Goal: Task Accomplishment & Management: Manage account settings

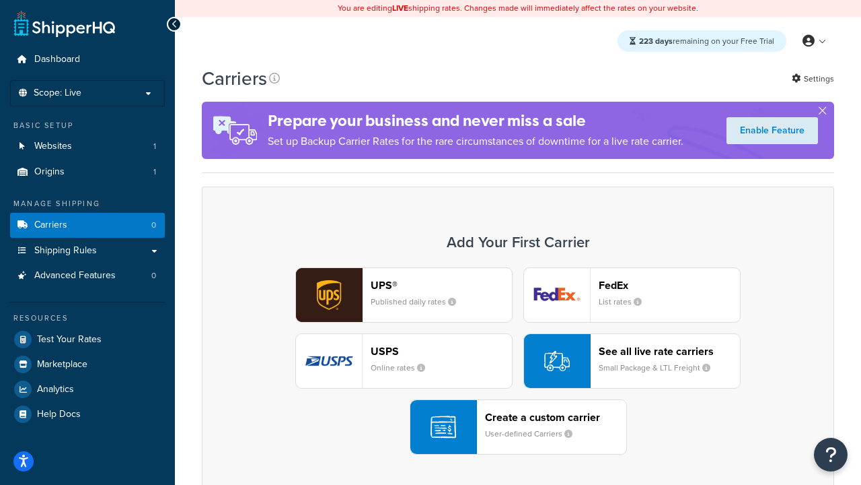
click at [518, 361] on div "UPS® Published daily rates FedEx List rates USPS Online rates See all live rate…" at bounding box center [518, 360] width 604 height 187
click at [670, 285] on header "FedEx" at bounding box center [669, 285] width 141 height 13
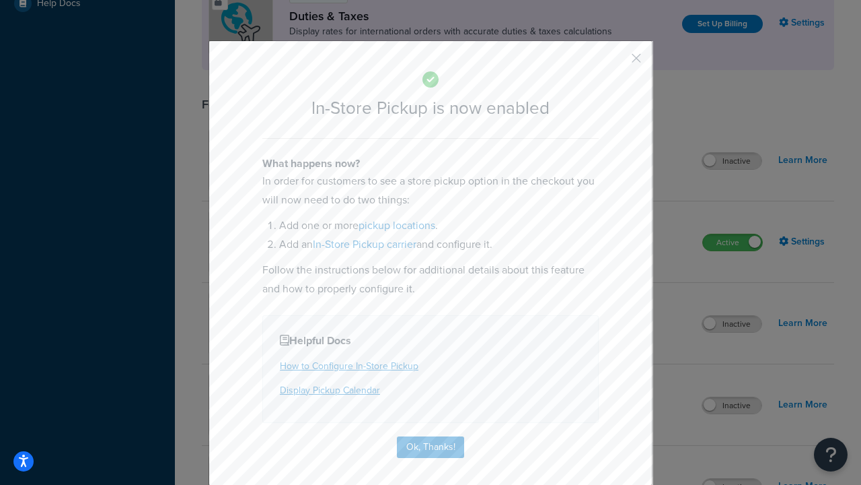
click at [616, 63] on button "button" at bounding box center [616, 62] width 3 height 3
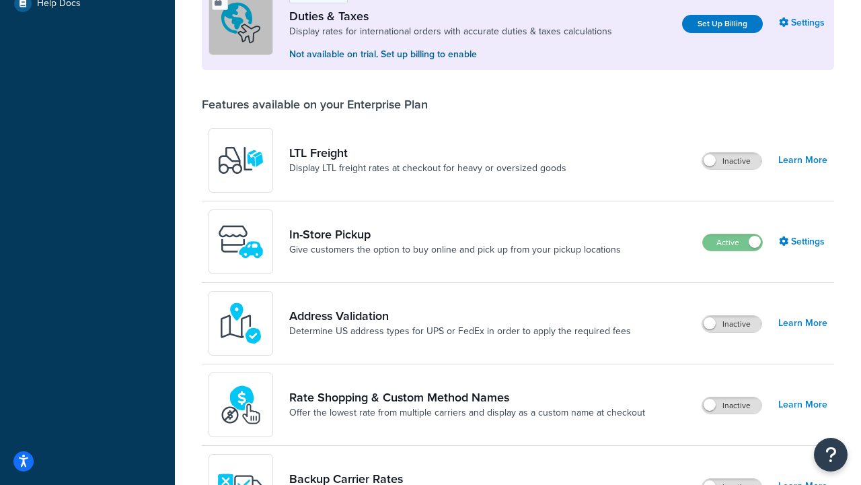
scroll to position [411, 0]
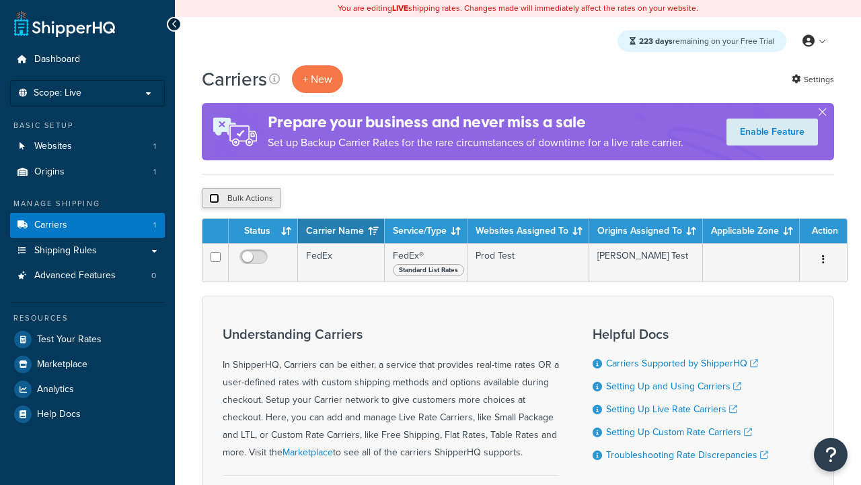
click at [214, 199] on input "checkbox" at bounding box center [214, 198] width 10 height 10
checkbox input "true"
click at [0, 0] on button "Delete" at bounding box center [0, 0] width 0 height 0
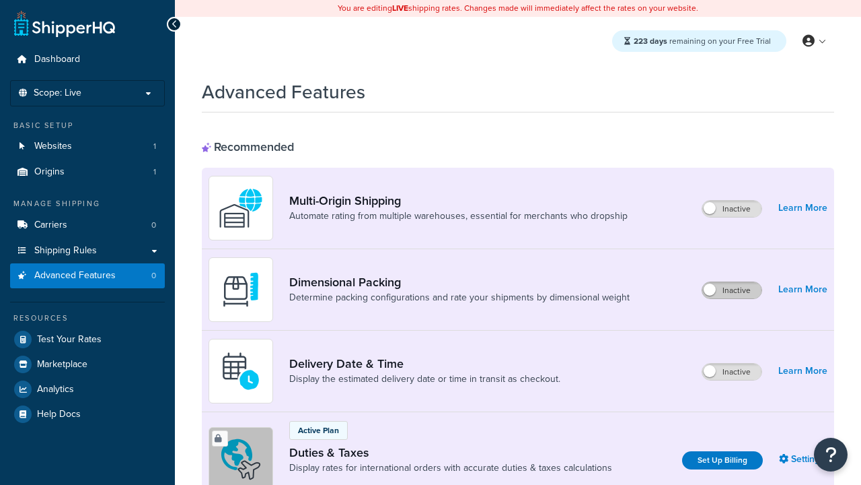
click at [732, 290] on label "Inactive" at bounding box center [732, 290] width 59 height 16
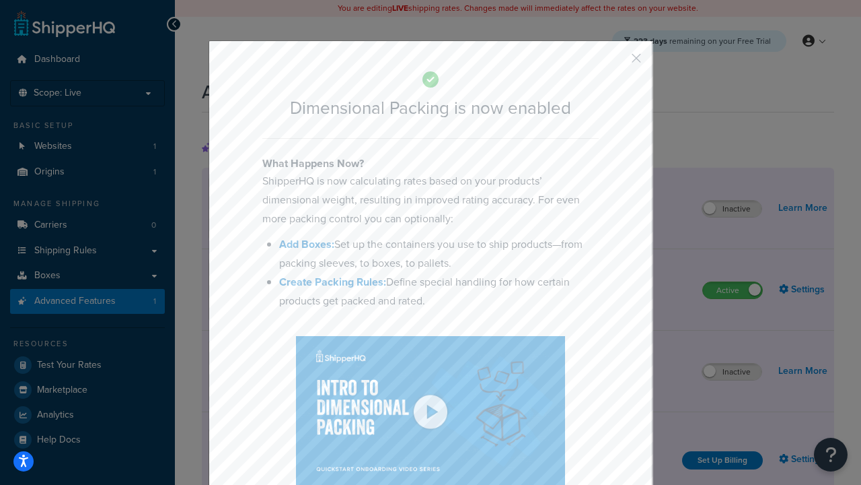
click at [616, 61] on button "button" at bounding box center [616, 62] width 3 height 3
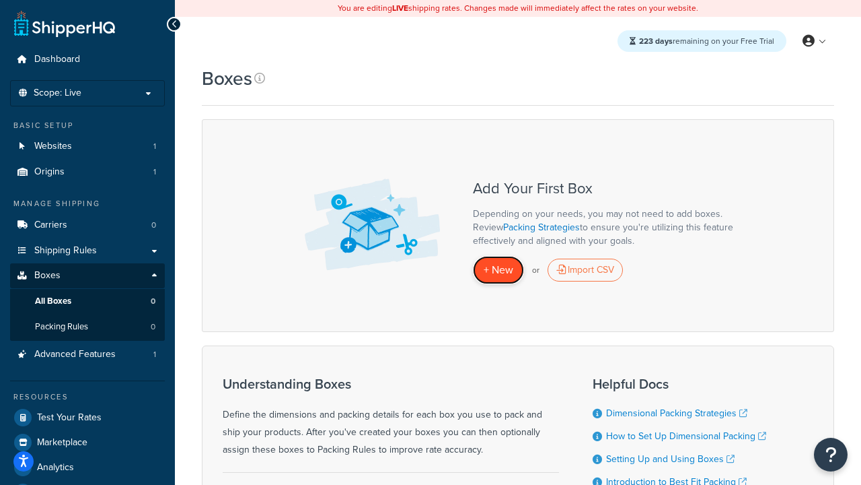
click at [499, 270] on span "+ New" at bounding box center [499, 269] width 30 height 15
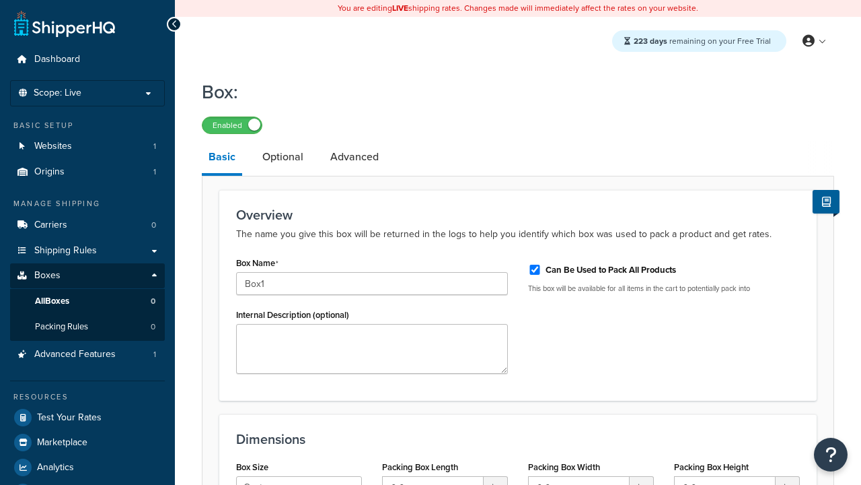
select select "usps_small"
type input "8.5"
type input "5"
type input "1.5"
type input "Box1"
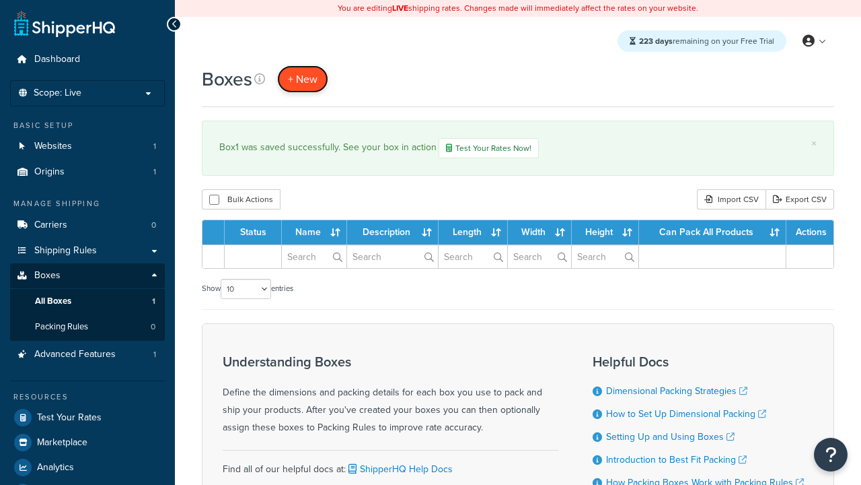
click at [303, 79] on span "+ New" at bounding box center [303, 78] width 30 height 15
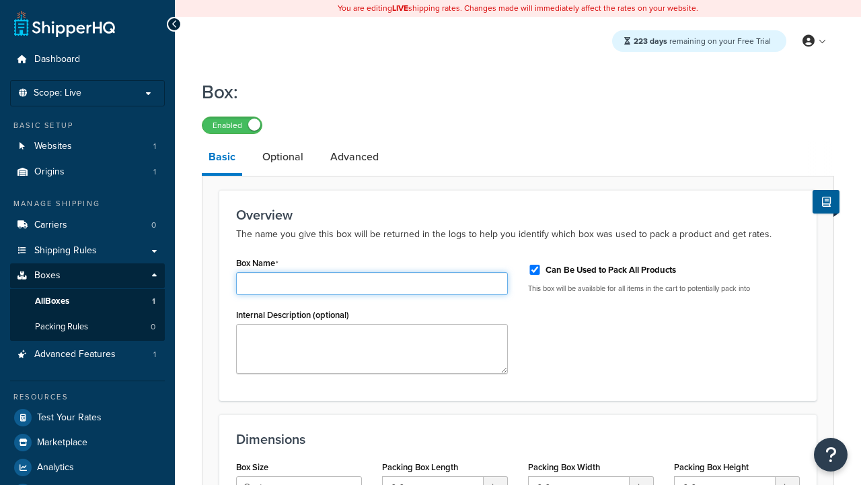
type input "Box2"
select select "usps_small"
type input "8.5"
type input "5"
type input "1.5"
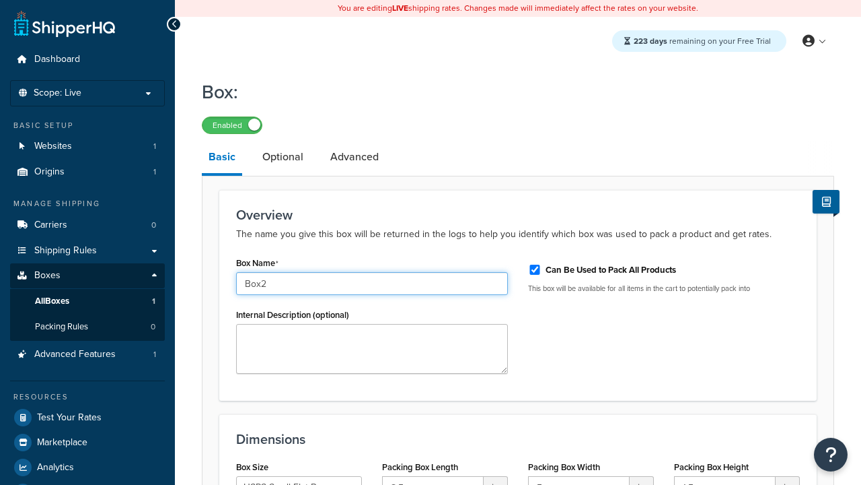
type input "Box2"
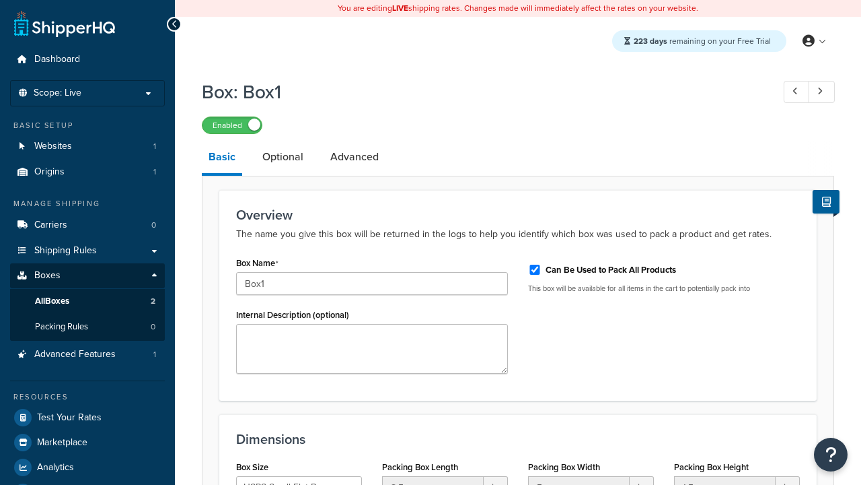
select select "usps_small"
type input "NewBox1"
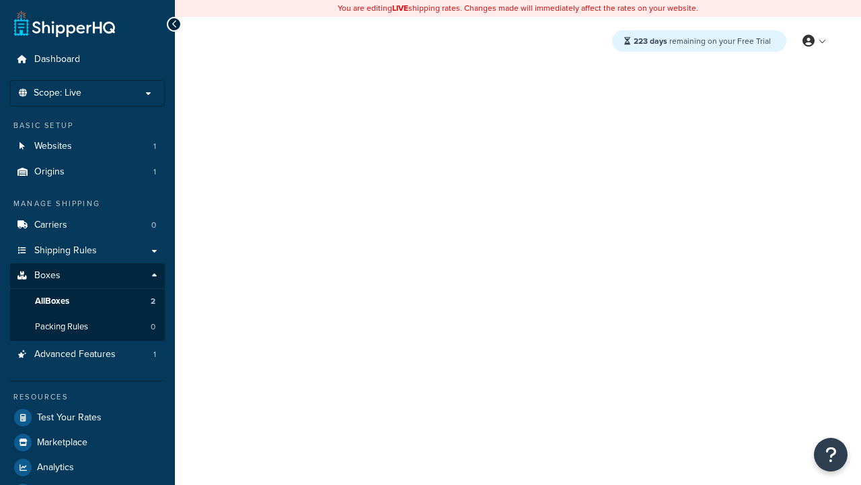
select select "usps_small"
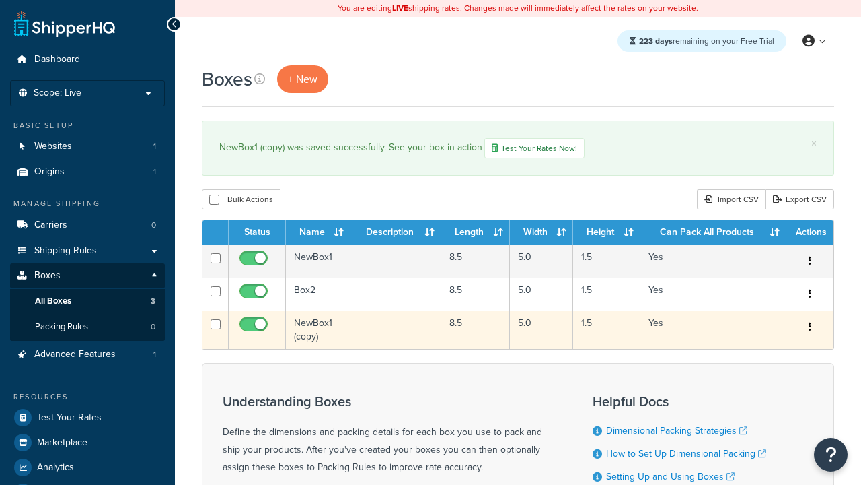
click at [810, 328] on icon "button" at bounding box center [810, 326] width 3 height 9
click at [0, 0] on link "Delete" at bounding box center [0, 0] width 0 height 0
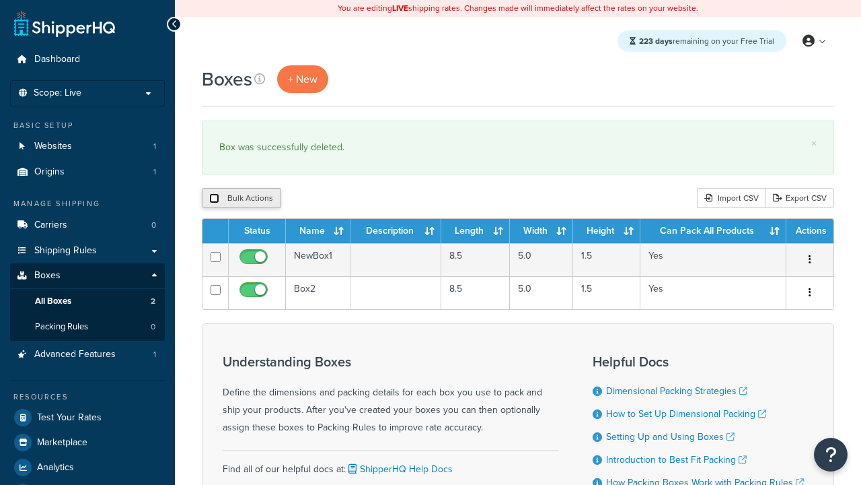
click at [214, 199] on input "checkbox" at bounding box center [214, 198] width 10 height 10
checkbox input "true"
click at [362, 199] on button "Delete" at bounding box center [359, 198] width 46 height 20
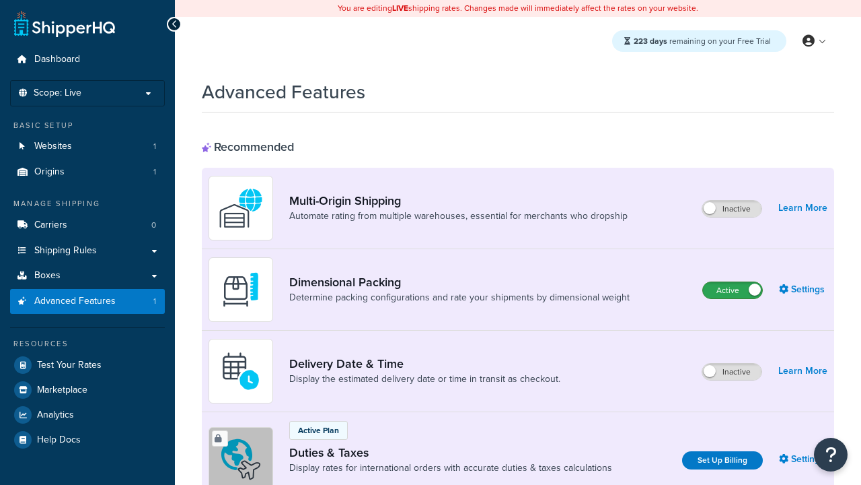
click at [733, 290] on label "Active" at bounding box center [732, 290] width 59 height 16
